Goal: Communication & Community: Answer question/provide support

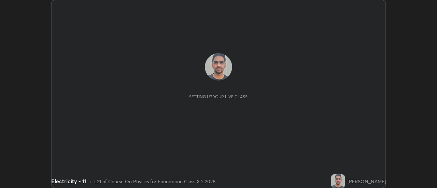
scroll to position [188, 437]
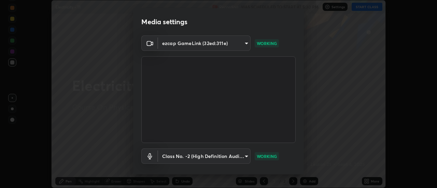
click at [246, 42] on body "Erase all Electricity - 11 Recording WAS SCHEDULED TO START AT 5:30 PM Settings…" at bounding box center [218, 94] width 437 height 188
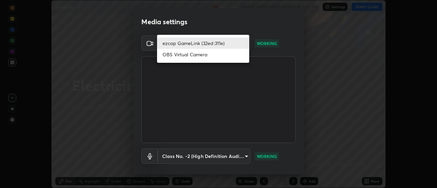
click at [215, 43] on li "ezcap GameLink (32ed:311e)" at bounding box center [203, 43] width 92 height 11
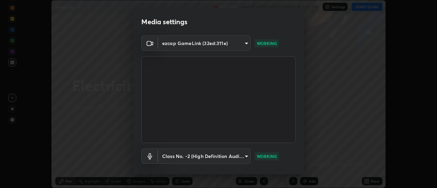
click at [246, 155] on body "Erase all Electricity - 11 Recording WAS SCHEDULED TO START AT 5:30 PM Settings…" at bounding box center [218, 94] width 437 height 188
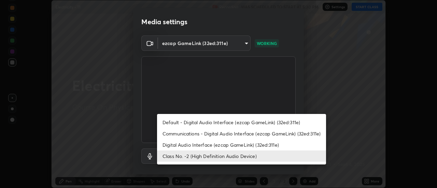
click at [226, 124] on li "Default - Digital Audio Interface (ezcap GameLink) (32ed:311e)" at bounding box center [241, 122] width 169 height 11
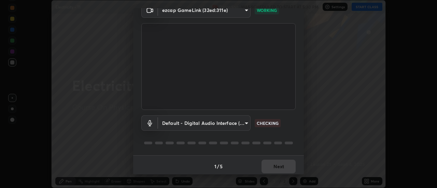
scroll to position [36, 0]
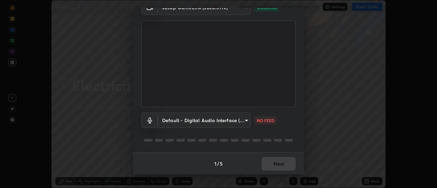
click at [245, 118] on body "Erase all Electricity - 11 Recording WAS SCHEDULED TO START AT 5:30 PM Settings…" at bounding box center [218, 94] width 437 height 188
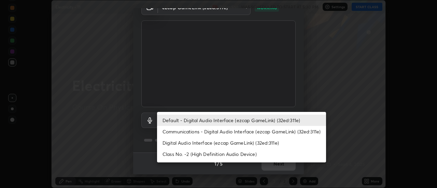
click at [195, 154] on li "Class No. -2 (High Definition Audio Device)" at bounding box center [241, 154] width 169 height 11
type input "9dce7b73731b0b95576c7f9a1b499db64cb936f9e95e4b165128513233799014"
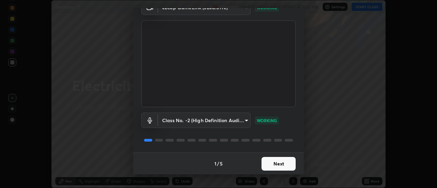
click at [278, 164] on button "Next" at bounding box center [279, 164] width 34 height 14
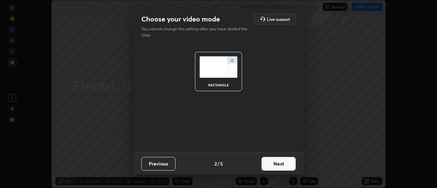
scroll to position [0, 0]
click at [271, 162] on button "Next" at bounding box center [279, 164] width 34 height 14
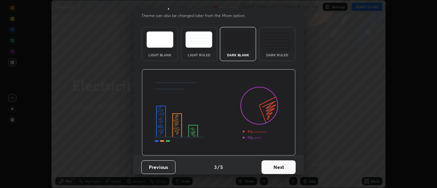
scroll to position [17, 0]
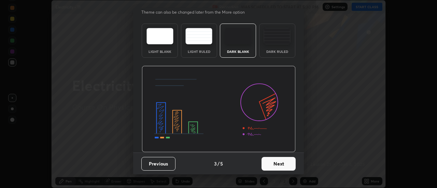
click at [273, 163] on button "Next" at bounding box center [279, 164] width 34 height 14
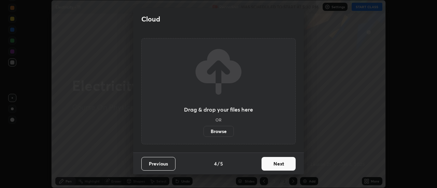
scroll to position [0, 0]
click at [273, 163] on button "Next" at bounding box center [279, 164] width 34 height 14
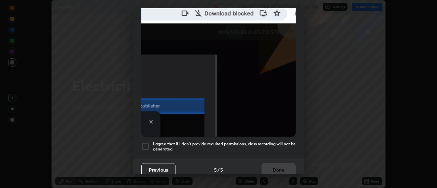
scroll to position [175, 0]
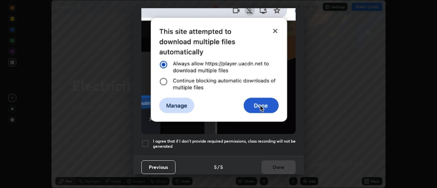
click at [147, 140] on div at bounding box center [145, 144] width 8 height 8
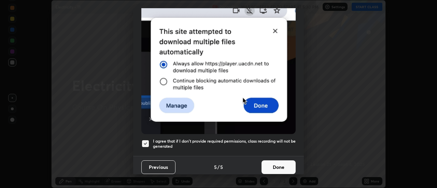
click at [269, 162] on button "Done" at bounding box center [279, 168] width 34 height 14
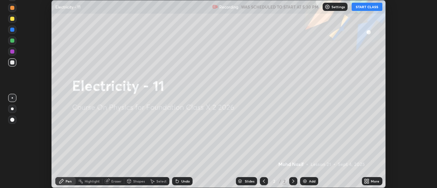
click at [370, 181] on icon at bounding box center [366, 181] width 5 height 5
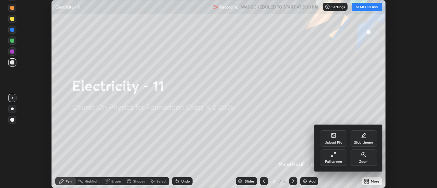
click at [331, 141] on div "Upload File" at bounding box center [334, 142] width 18 height 3
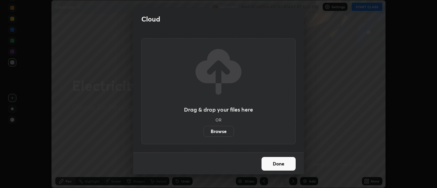
click at [225, 132] on label "Browse" at bounding box center [219, 131] width 30 height 11
click at [204, 132] on input "Browse" at bounding box center [204, 131] width 0 height 11
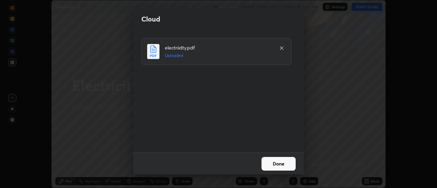
click at [274, 163] on button "Done" at bounding box center [279, 164] width 34 height 14
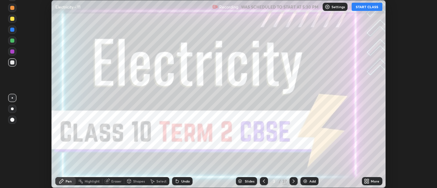
click at [250, 178] on div "Slides" at bounding box center [246, 181] width 21 height 8
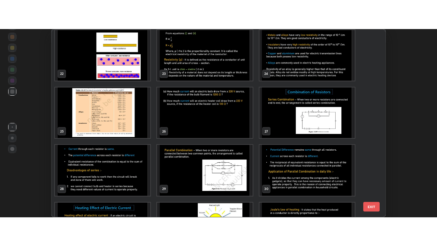
scroll to position [406, 0]
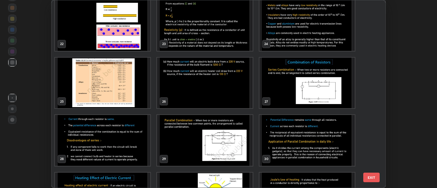
click at [214, 145] on img "grid" at bounding box center [204, 140] width 95 height 51
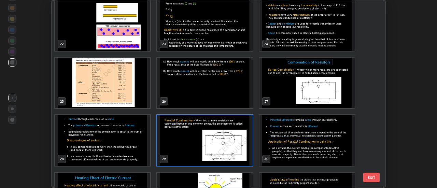
click at [230, 148] on img "grid" at bounding box center [204, 140] width 95 height 51
click at [231, 146] on img "grid" at bounding box center [204, 140] width 95 height 51
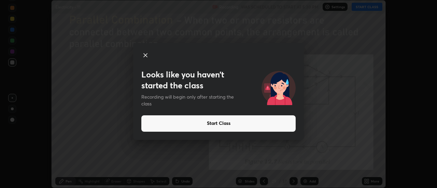
click at [145, 56] on icon at bounding box center [145, 55] width 3 height 3
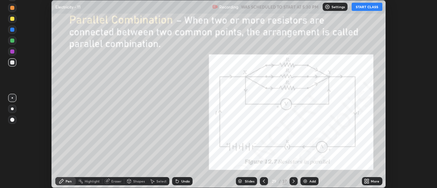
click at [368, 181] on icon at bounding box center [366, 181] width 5 height 5
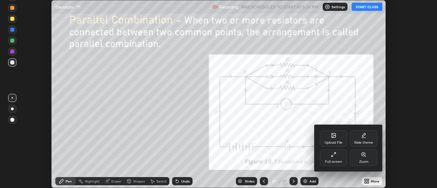
click at [361, 138] on div "Slide theme" at bounding box center [363, 139] width 27 height 16
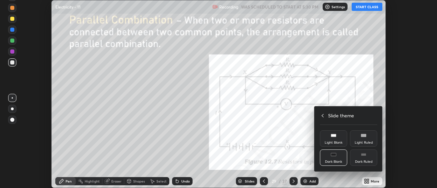
click at [296, 138] on div at bounding box center [218, 94] width 437 height 188
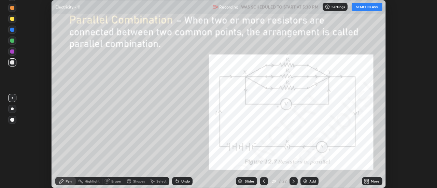
click at [370, 181] on icon at bounding box center [366, 181] width 5 height 5
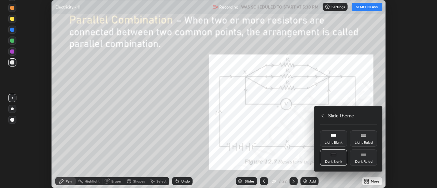
click at [323, 116] on icon at bounding box center [323, 115] width 2 height 3
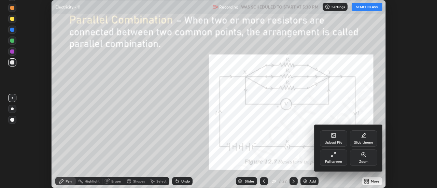
click at [328, 159] on div "Full screen" at bounding box center [333, 158] width 27 height 16
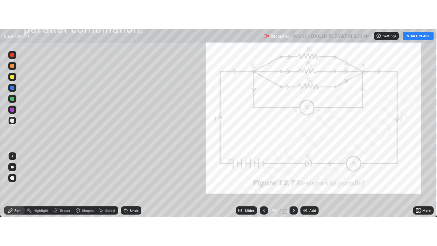
scroll to position [246, 437]
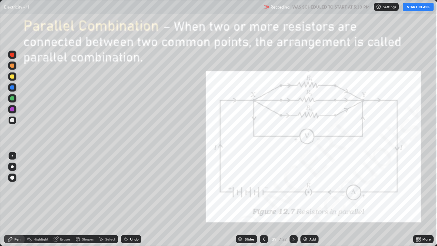
click at [417, 188] on icon at bounding box center [417, 238] width 2 height 2
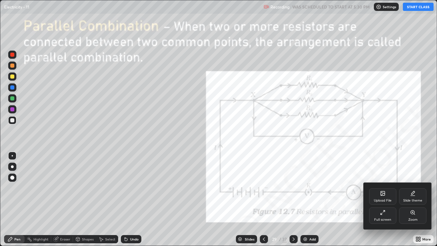
click at [408, 188] on div "Slide theme" at bounding box center [412, 200] width 19 height 3
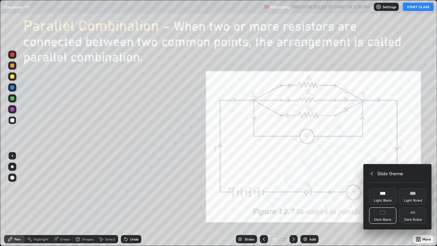
click at [406, 188] on div "Dark Ruled" at bounding box center [412, 215] width 27 height 16
click at [388, 188] on div "Dark Blank" at bounding box center [382, 215] width 27 height 16
click at [380, 188] on div "Dark Blank" at bounding box center [382, 215] width 27 height 16
click at [380, 188] on div "Light Blank" at bounding box center [382, 196] width 27 height 16
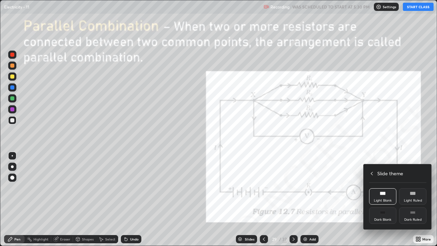
click at [375, 188] on div "Light Blank" at bounding box center [382, 196] width 27 height 16
click at [406, 188] on div "Light Ruled" at bounding box center [412, 196] width 27 height 16
click at [408, 188] on div "Dark Ruled" at bounding box center [412, 219] width 17 height 3
click at [387, 188] on div "Dark Blank" at bounding box center [382, 215] width 27 height 16
click at [420, 188] on div at bounding box center [218, 123] width 437 height 246
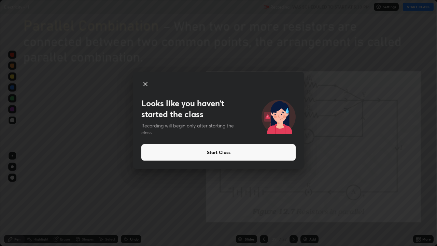
click at [199, 156] on button "Start Class" at bounding box center [218, 152] width 154 height 16
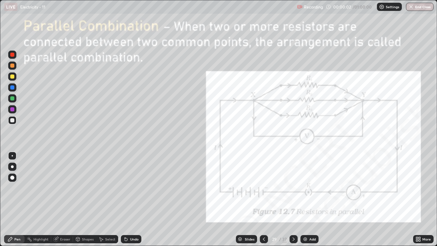
click at [308, 188] on div "Add" at bounding box center [310, 239] width 18 height 8
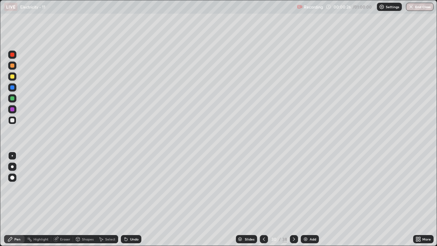
click at [78, 188] on icon at bounding box center [78, 240] width 0 height 2
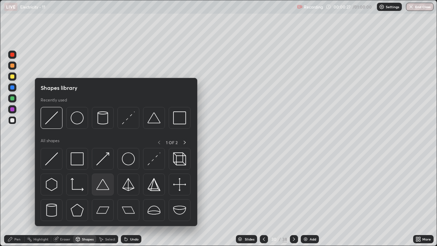
click at [101, 182] on img at bounding box center [102, 184] width 13 height 13
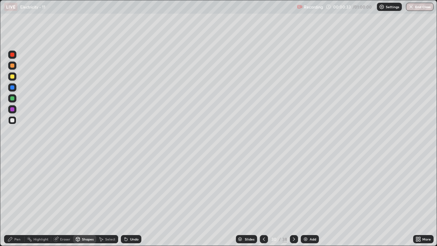
click at [80, 188] on div "Shapes" at bounding box center [84, 239] width 23 height 8
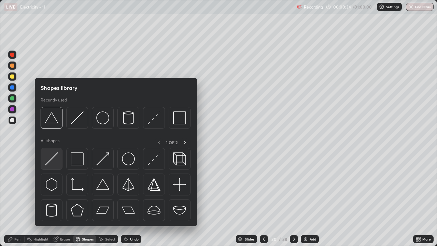
click at [53, 164] on img at bounding box center [51, 158] width 13 height 13
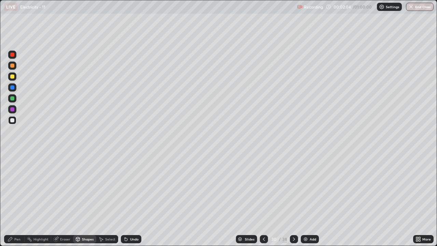
click at [12, 188] on icon at bounding box center [10, 238] width 5 height 5
click at [308, 188] on div "Add" at bounding box center [310, 239] width 18 height 8
click at [85, 188] on div "Shapes" at bounding box center [88, 238] width 12 height 3
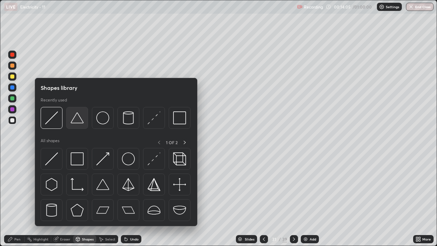
click at [73, 118] on img at bounding box center [77, 117] width 13 height 13
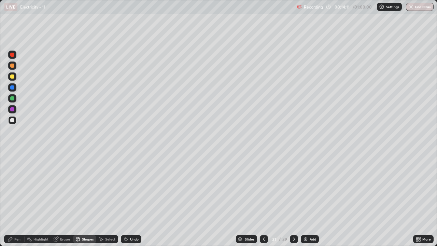
click at [82, 188] on div "Shapes" at bounding box center [84, 239] width 23 height 8
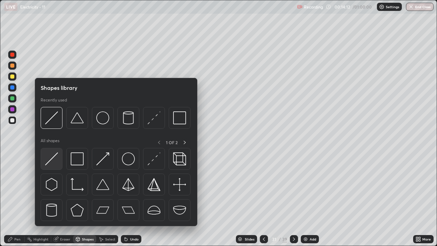
click at [53, 162] on img at bounding box center [51, 158] width 13 height 13
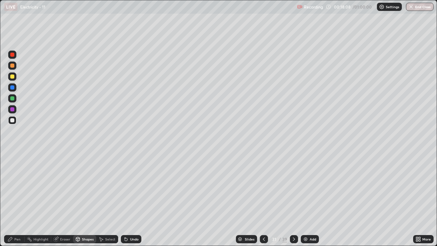
click at [17, 188] on div "Pen" at bounding box center [17, 238] width 6 height 3
click at [303, 188] on img at bounding box center [305, 238] width 5 height 5
click at [78, 188] on icon at bounding box center [78, 240] width 0 height 2
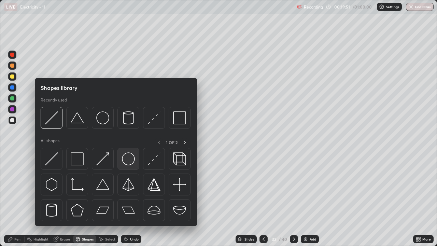
click at [127, 159] on img at bounding box center [128, 158] width 13 height 13
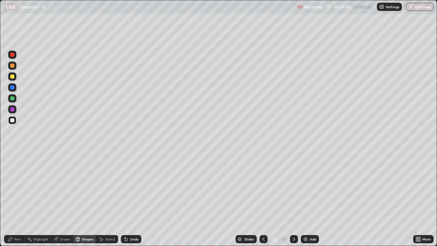
click at [10, 188] on icon at bounding box center [10, 239] width 4 height 4
click at [87, 188] on div "Shapes" at bounding box center [88, 238] width 12 height 3
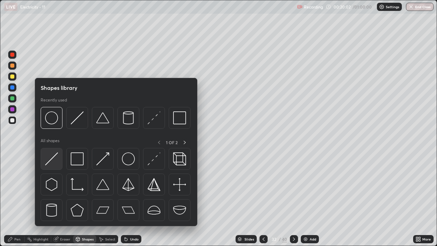
click at [50, 151] on div at bounding box center [52, 159] width 22 height 22
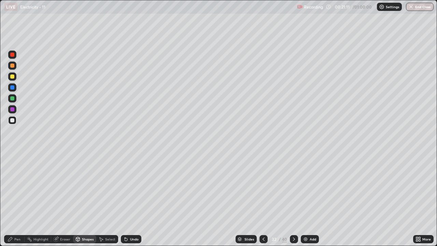
click at [81, 188] on div "Shapes" at bounding box center [84, 239] width 23 height 8
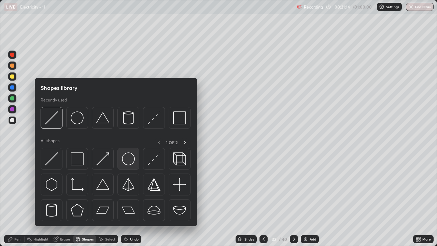
click at [125, 160] on img at bounding box center [128, 158] width 13 height 13
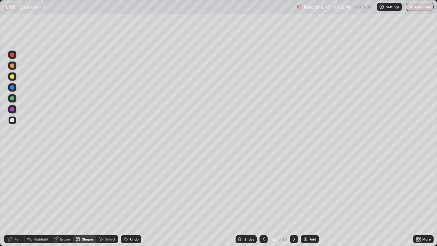
click at [15, 188] on div "Pen" at bounding box center [14, 239] width 20 height 8
click at [304, 188] on img at bounding box center [305, 238] width 5 height 5
click at [87, 188] on div "Shapes" at bounding box center [88, 238] width 12 height 3
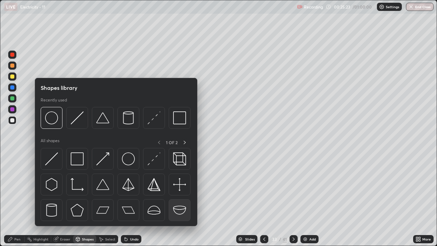
click at [182, 188] on img at bounding box center [179, 210] width 13 height 13
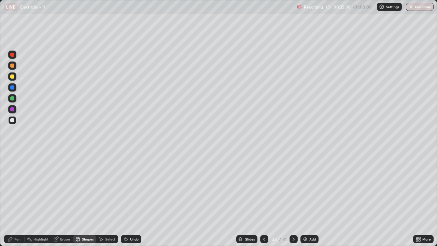
click at [80, 188] on div "Shapes" at bounding box center [84, 239] width 23 height 8
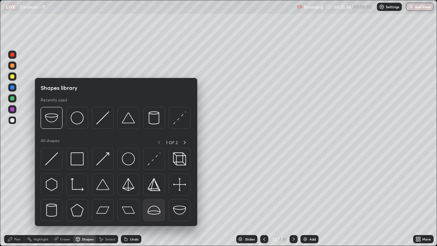
click at [156, 188] on img at bounding box center [154, 210] width 13 height 13
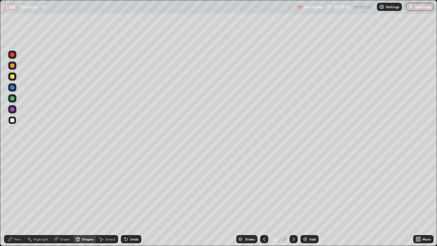
click at [13, 188] on div "Pen" at bounding box center [14, 239] width 20 height 8
click at [17, 188] on div "Pen" at bounding box center [17, 238] width 6 height 3
click at [83, 188] on div "Shapes" at bounding box center [88, 238] width 12 height 3
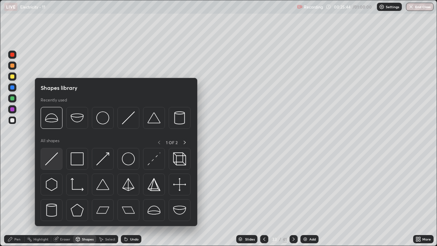
click at [51, 159] on img at bounding box center [51, 158] width 13 height 13
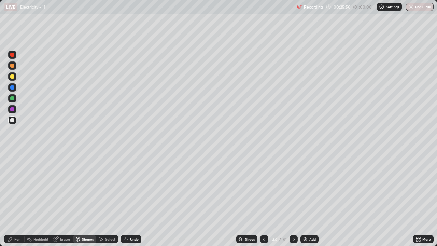
click at [304, 188] on img at bounding box center [305, 238] width 5 height 5
click at [85, 188] on div "Shapes" at bounding box center [84, 239] width 23 height 8
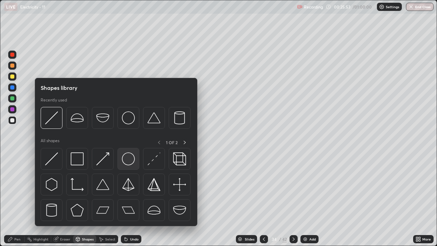
click at [129, 161] on img at bounding box center [128, 158] width 13 height 13
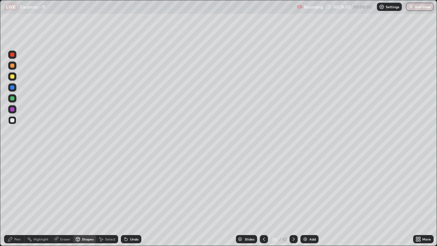
click at [87, 188] on div "Shapes" at bounding box center [88, 238] width 12 height 3
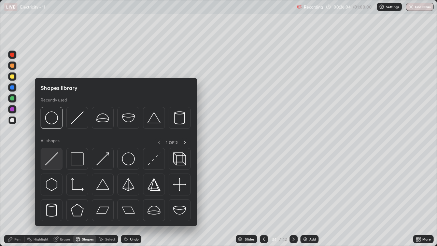
click at [50, 157] on img at bounding box center [51, 158] width 13 height 13
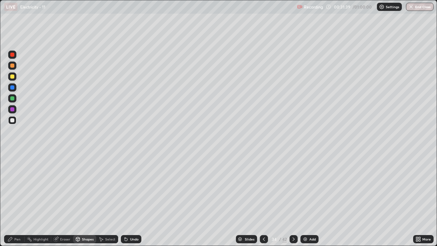
click at [305, 188] on img at bounding box center [305, 238] width 5 height 5
click at [13, 188] on icon at bounding box center [10, 238] width 5 height 5
click at [310, 188] on div "Add" at bounding box center [310, 239] width 18 height 8
click at [422, 8] on button "End Class" at bounding box center [420, 7] width 28 height 8
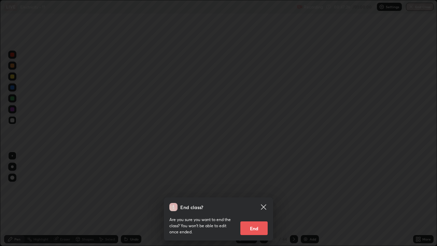
click at [259, 188] on button "End" at bounding box center [254, 228] width 27 height 14
